Goal: Information Seeking & Learning: Learn about a topic

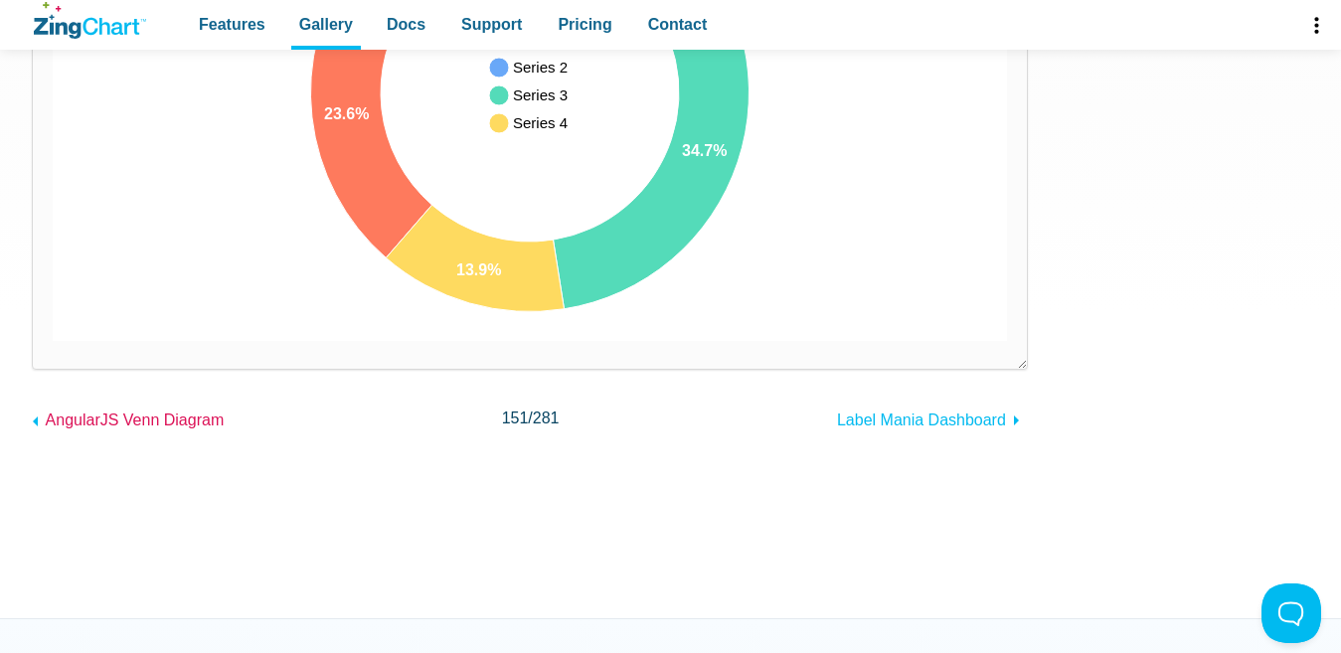
scroll to position [199, 0]
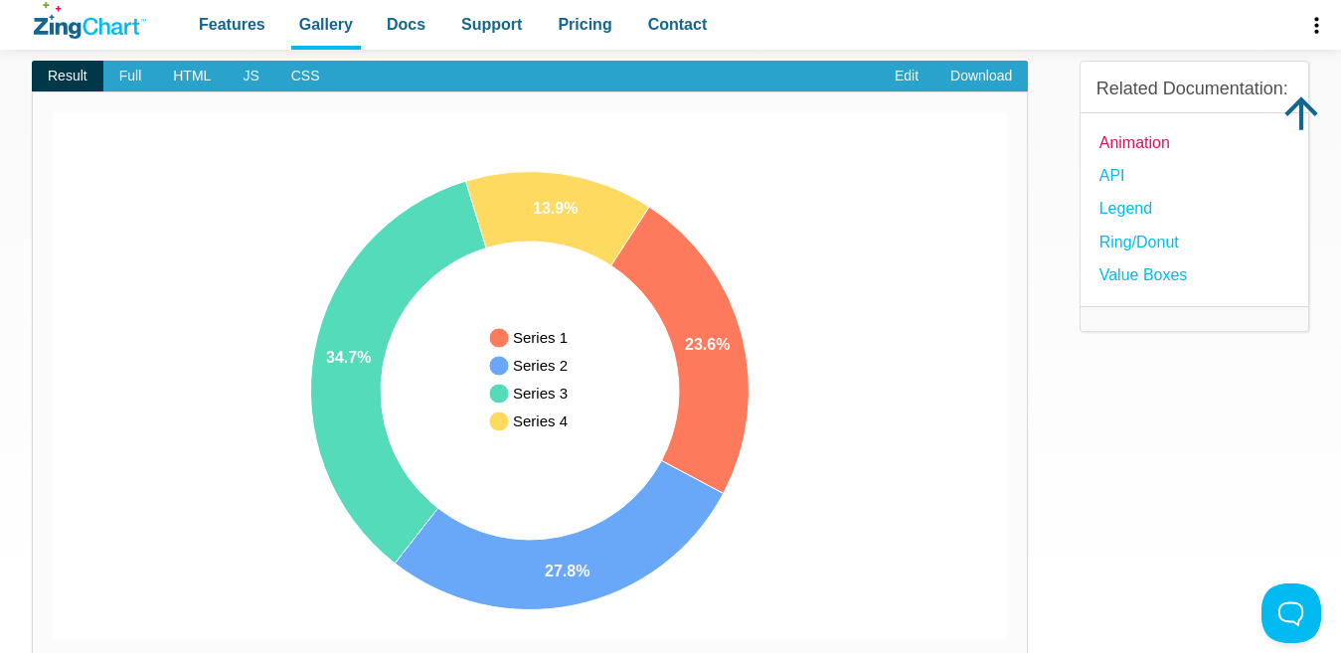
click at [1145, 156] on link "Animation" at bounding box center [1134, 142] width 71 height 27
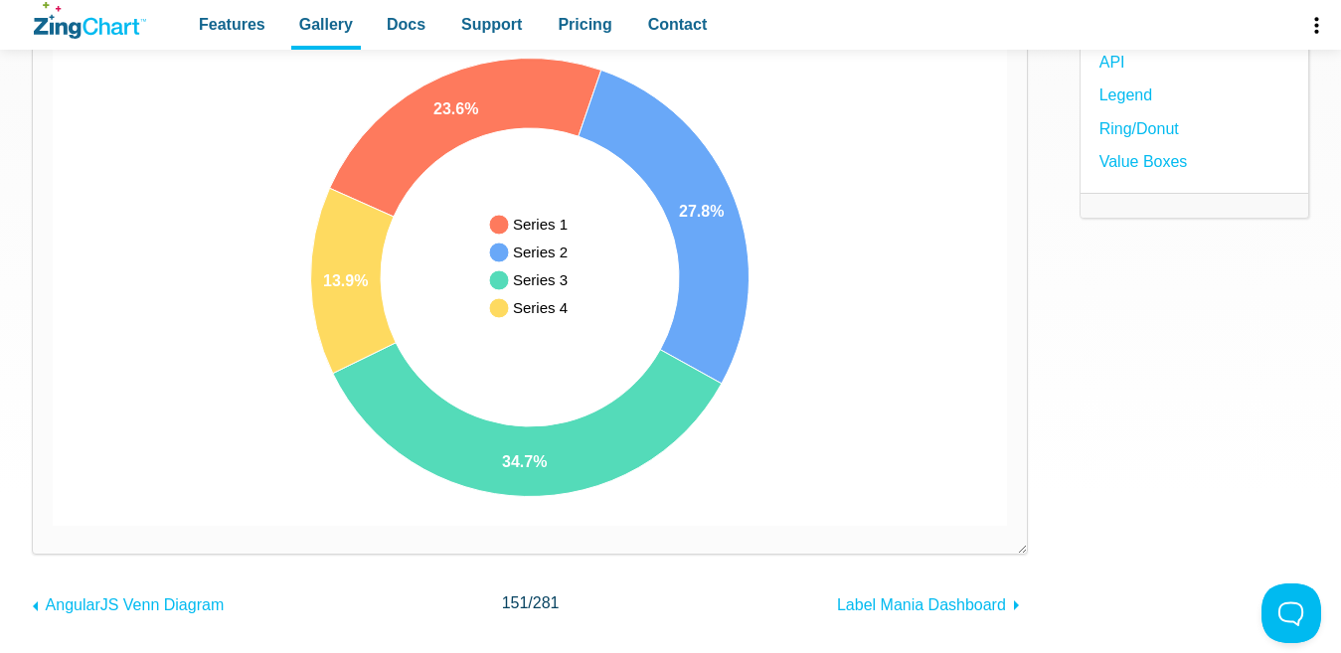
scroll to position [153, 0]
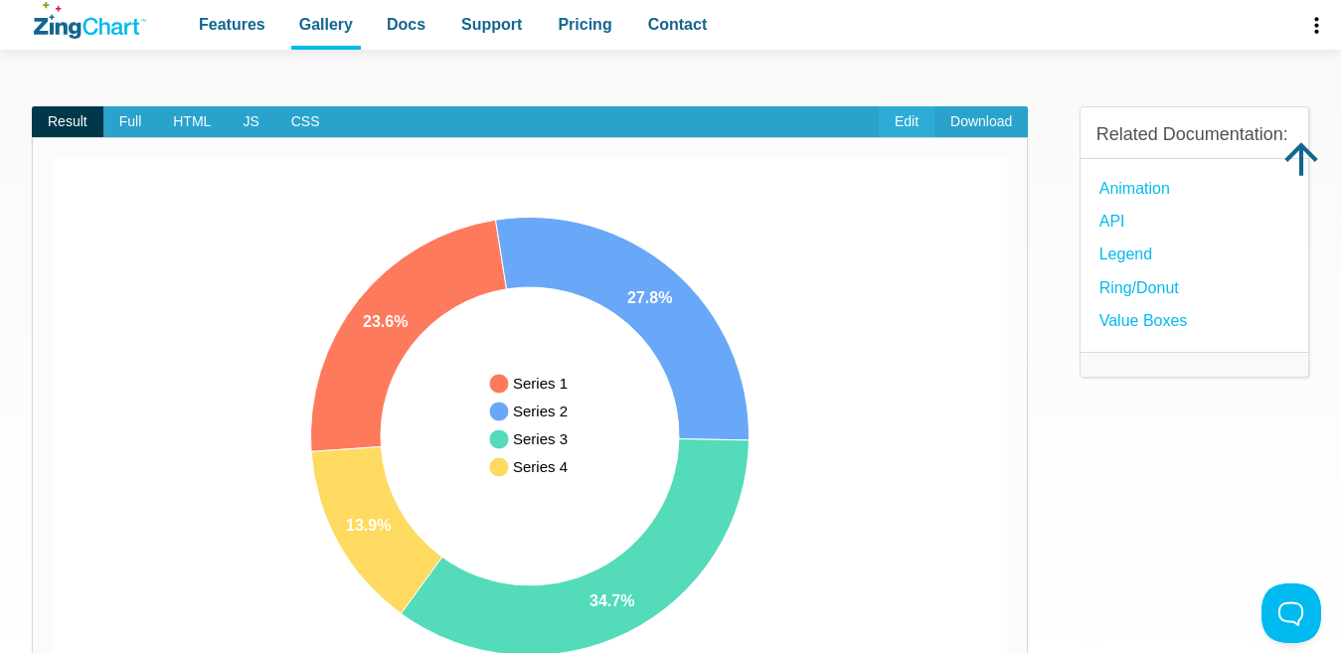
click at [911, 110] on link "Edit" at bounding box center [906, 122] width 56 height 32
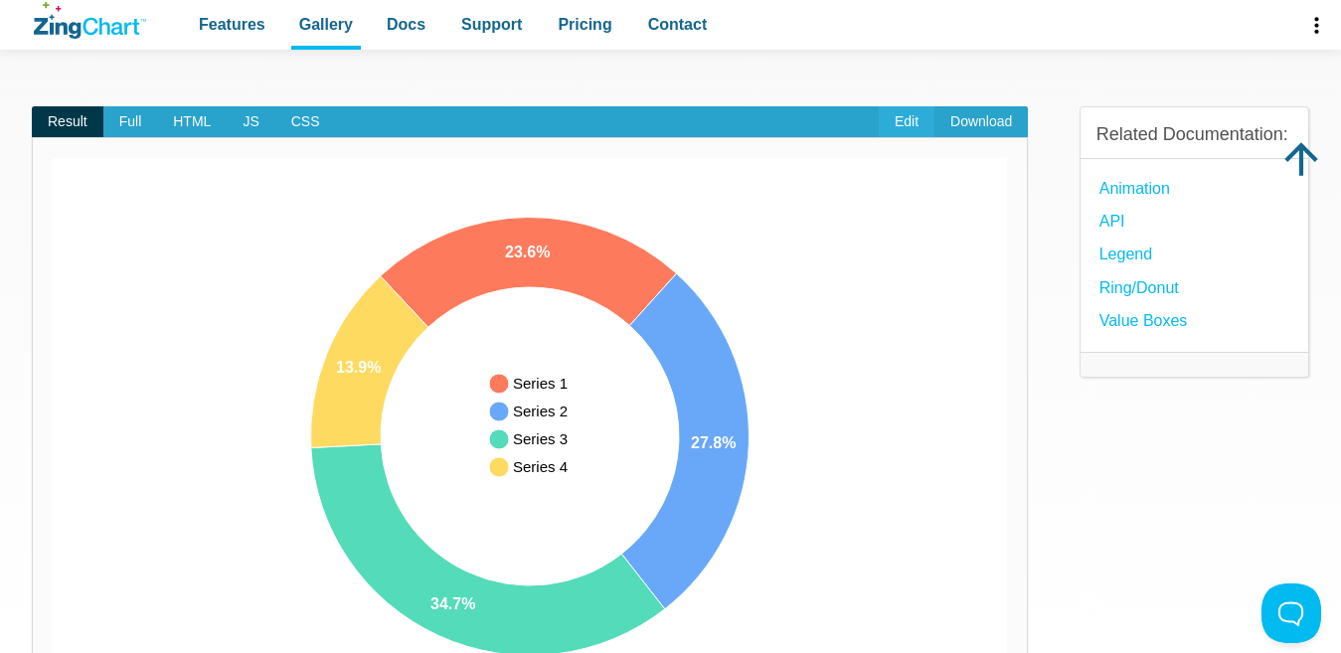
click at [885, 126] on link "Edit" at bounding box center [906, 122] width 56 height 32
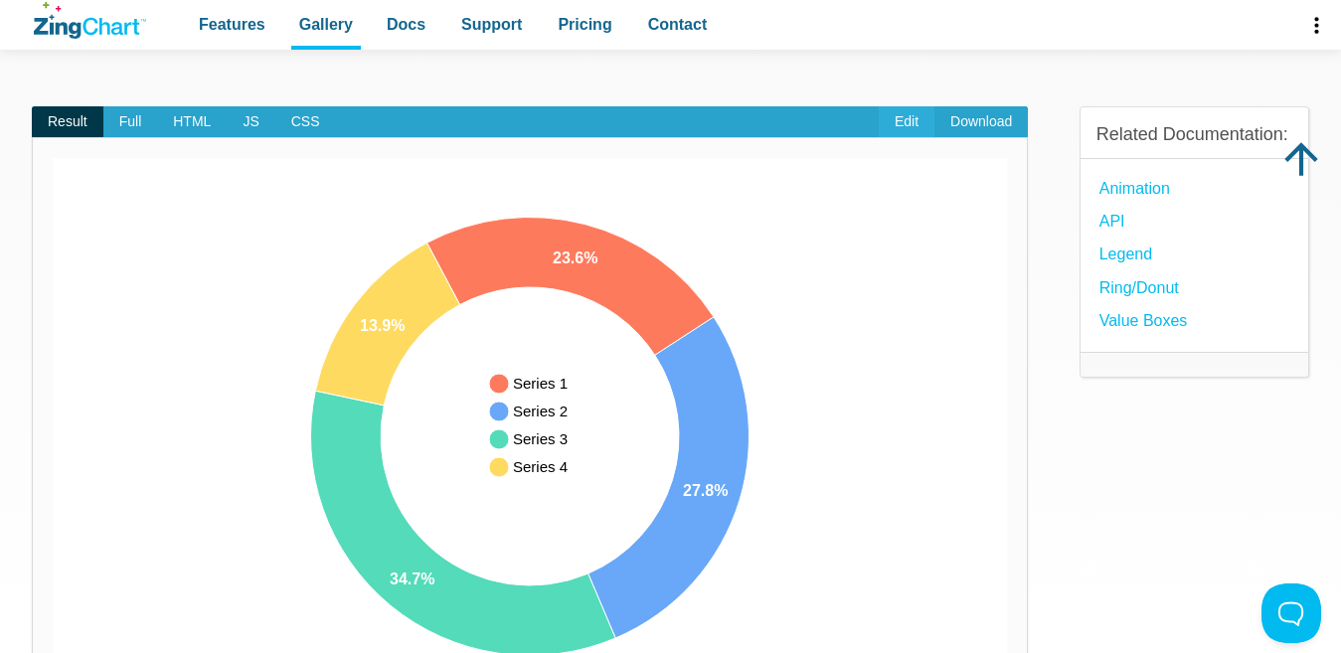
click at [885, 126] on link "Edit" at bounding box center [906, 122] width 56 height 32
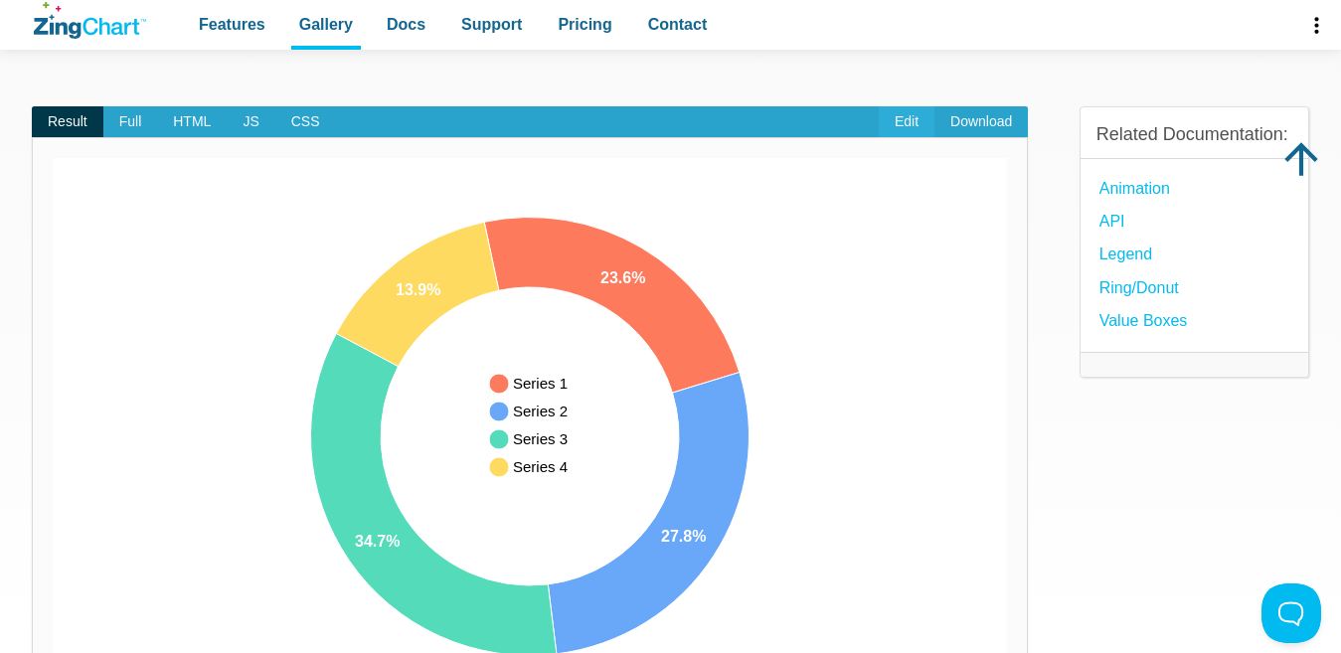
click at [885, 126] on link "Edit" at bounding box center [906, 122] width 56 height 32
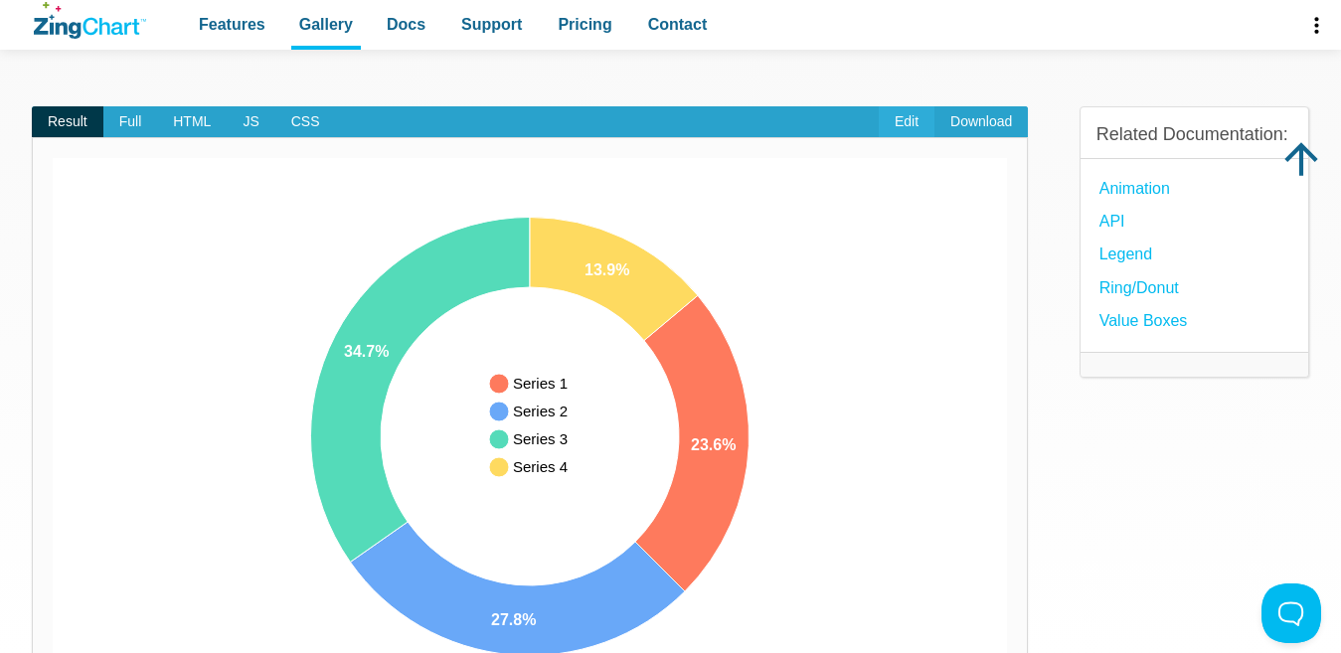
click at [885, 126] on link "Edit" at bounding box center [906, 122] width 56 height 32
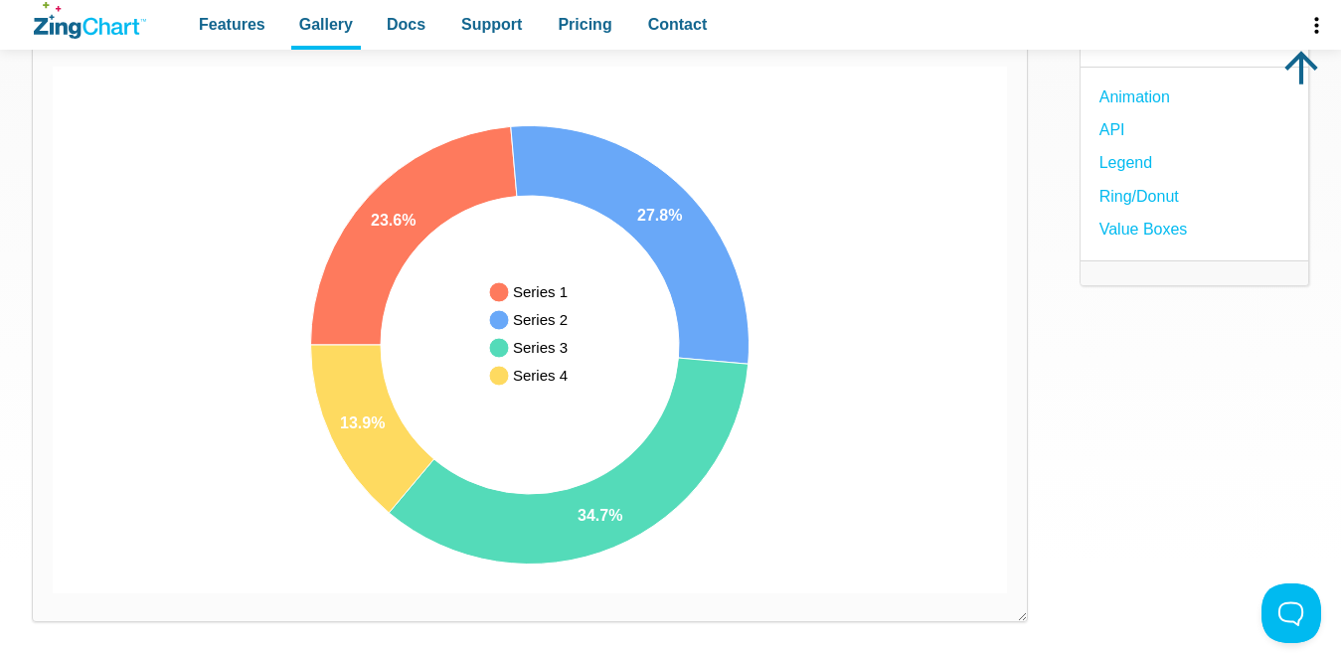
scroll to position [298, 0]
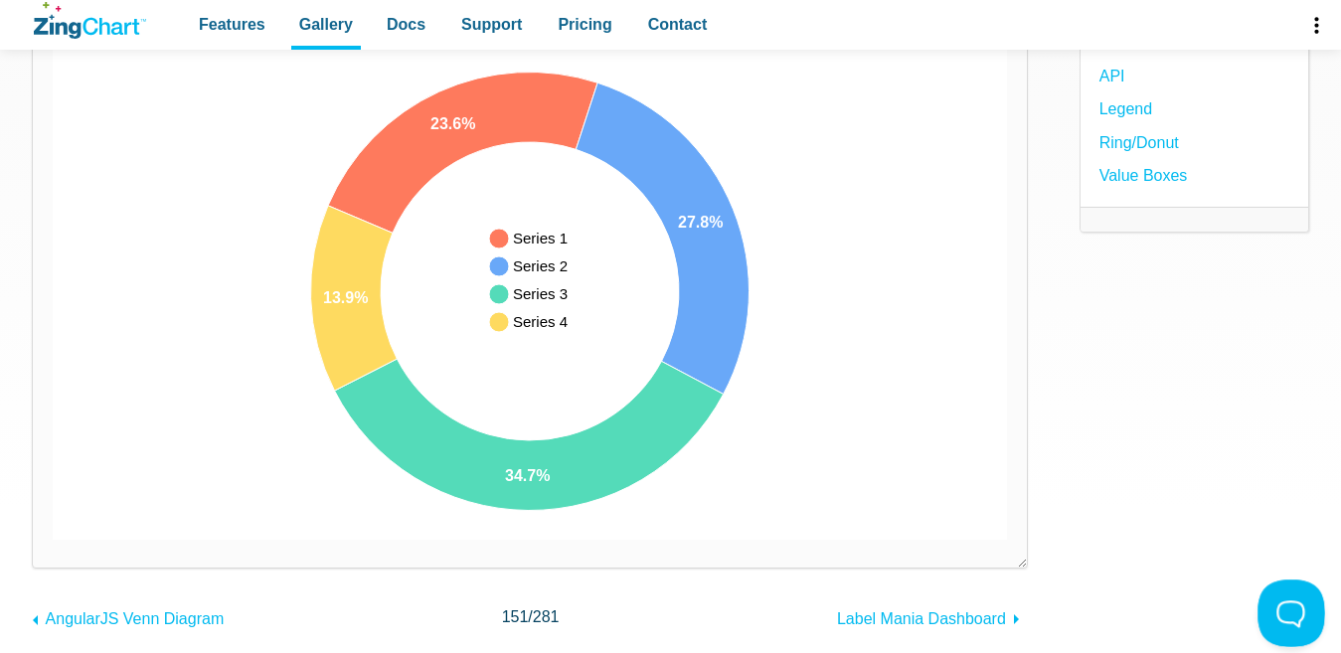
click at [1289, 601] on button at bounding box center [1287, 609] width 60 height 60
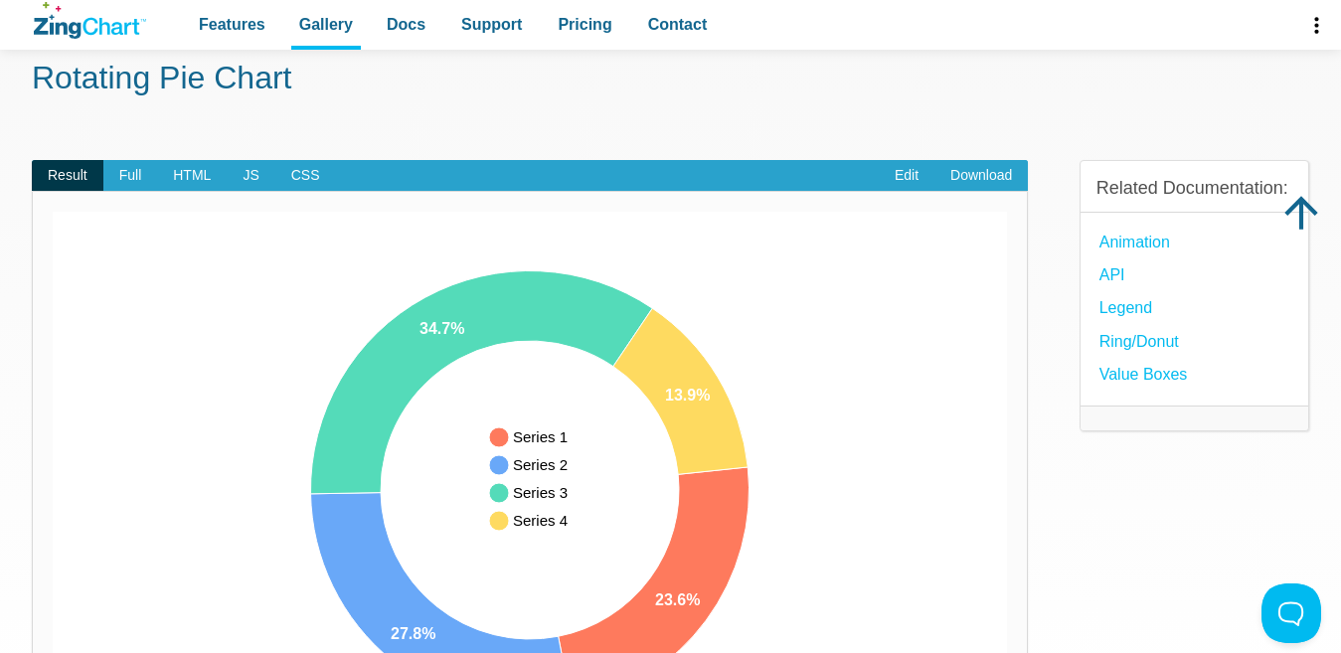
scroll to position [0, 0]
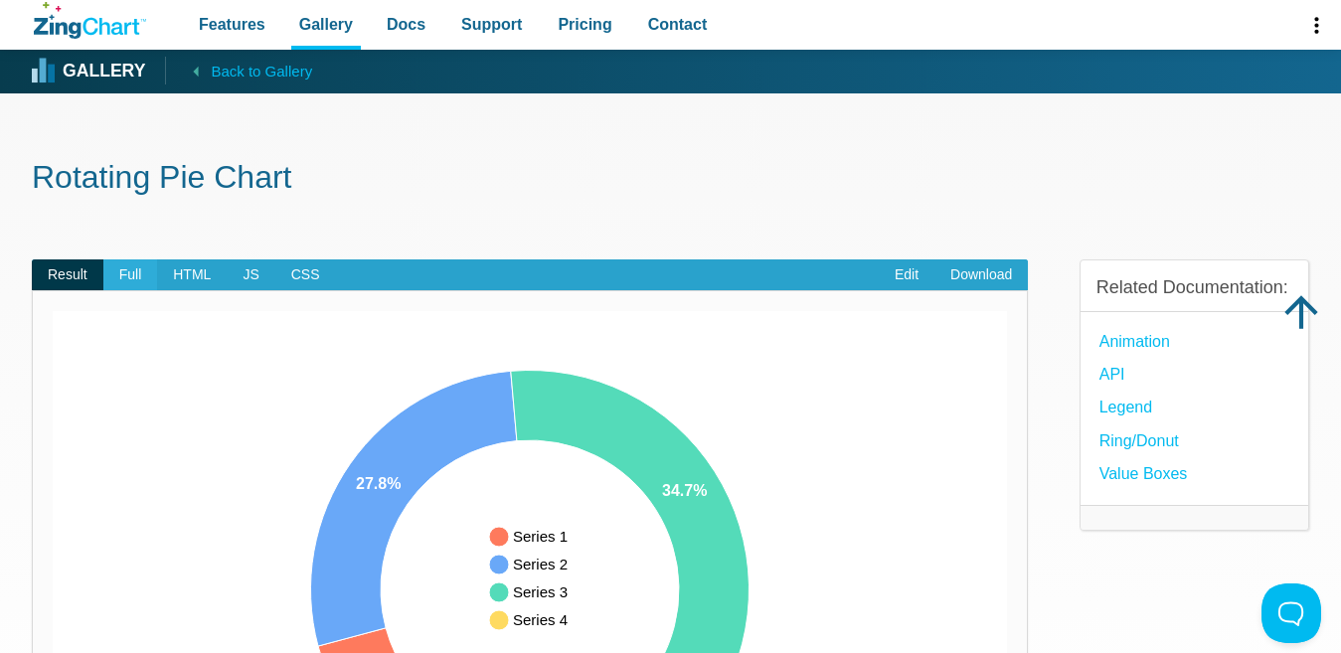
click at [133, 272] on span "Full" at bounding box center [130, 275] width 55 height 32
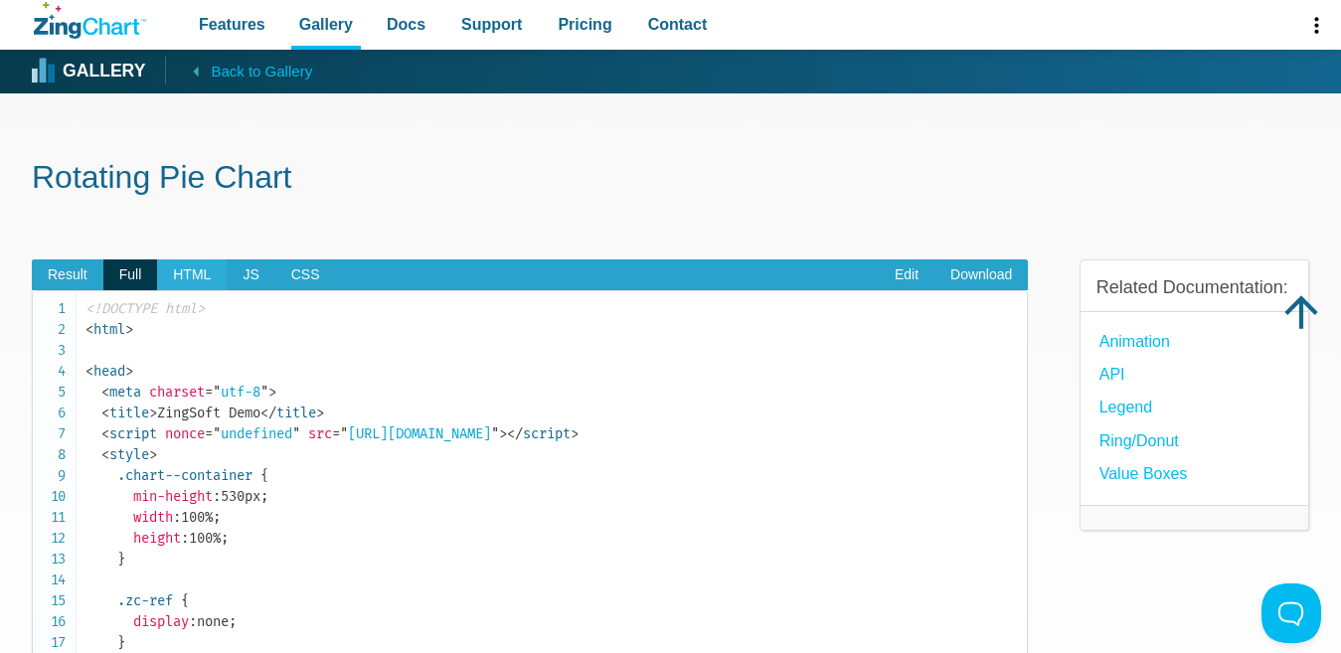
click at [188, 280] on span "HTML" at bounding box center [192, 275] width 70 height 32
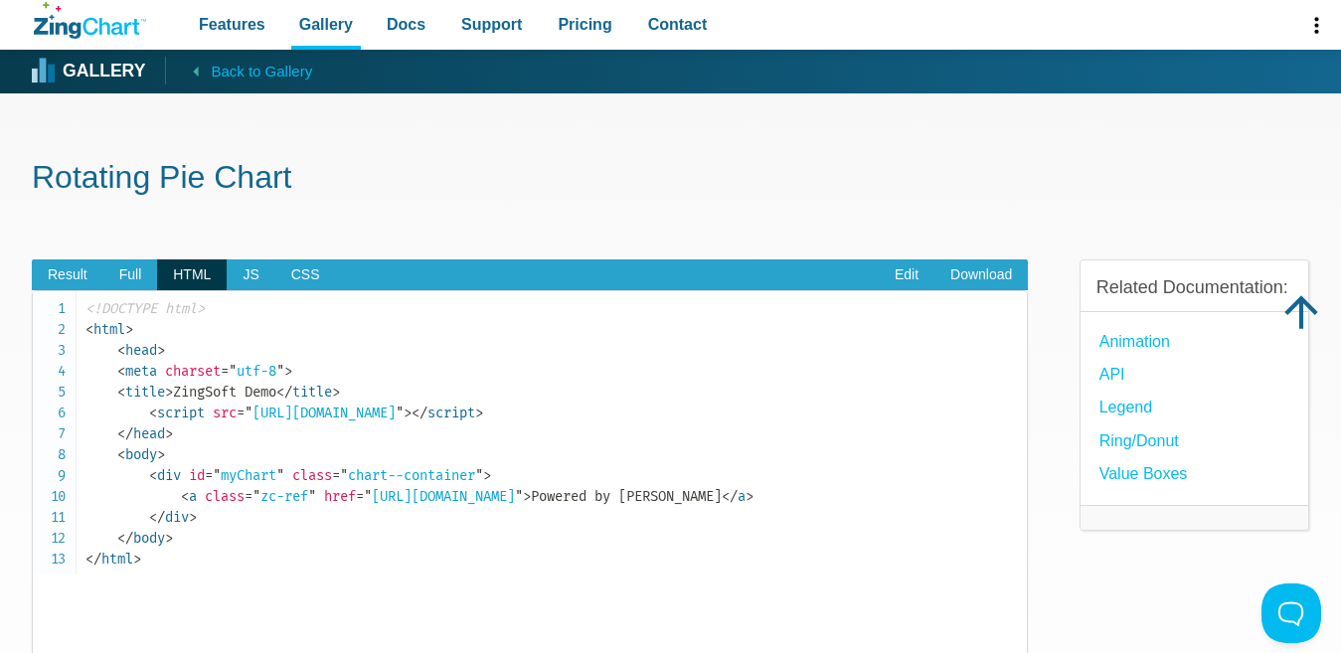
click at [226, 281] on span "HTML" at bounding box center [192, 275] width 70 height 32
click at [235, 281] on span "JS" at bounding box center [251, 275] width 48 height 32
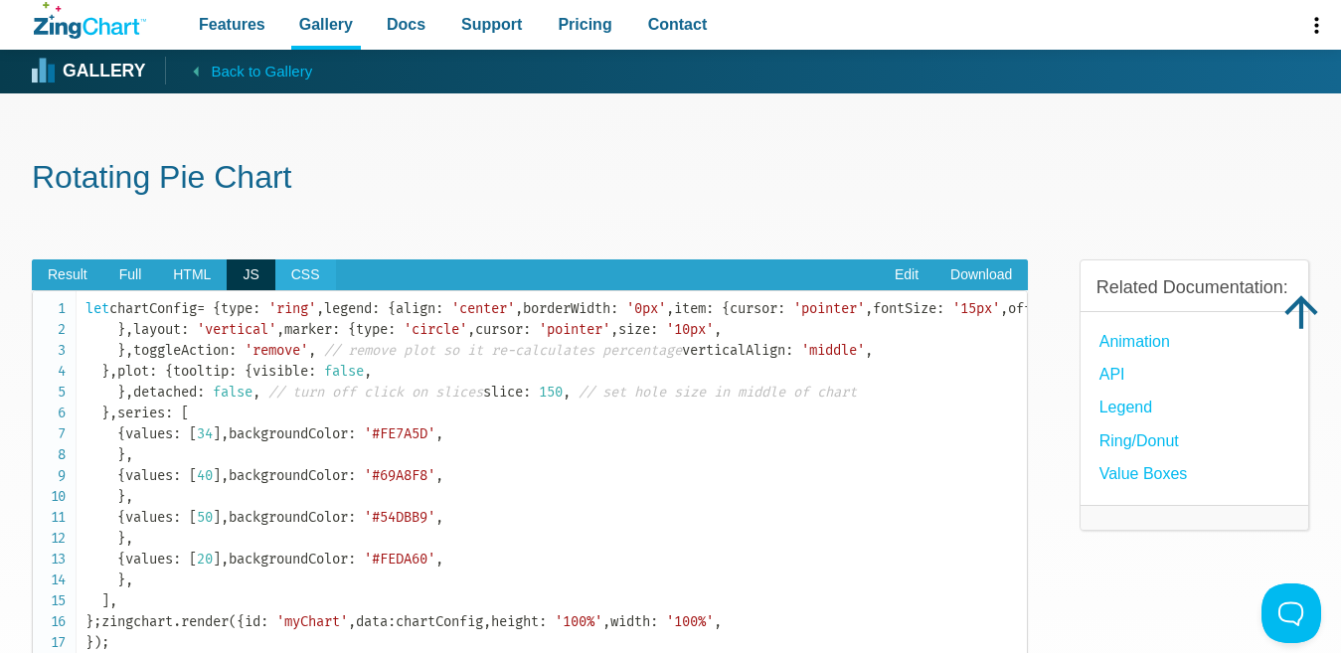
click at [275, 281] on span "CSS" at bounding box center [305, 275] width 61 height 32
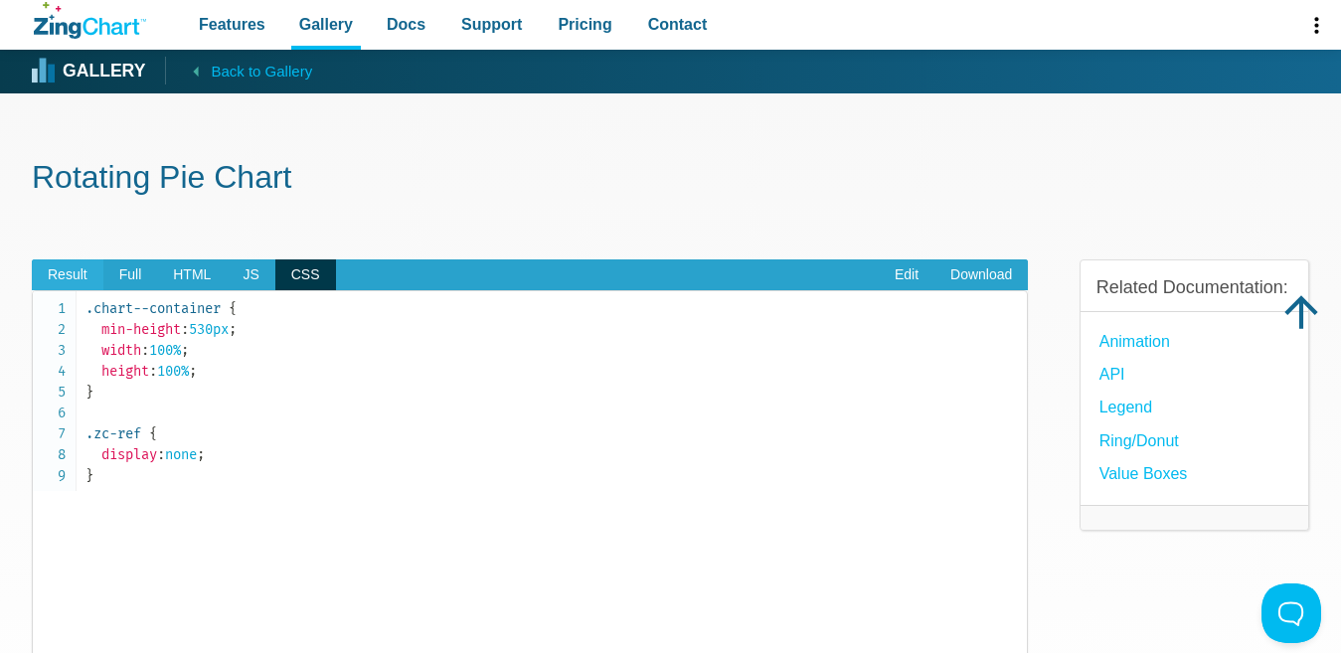
click at [87, 270] on span "Result" at bounding box center [68, 275] width 72 height 32
